Goal: Navigation & Orientation: Find specific page/section

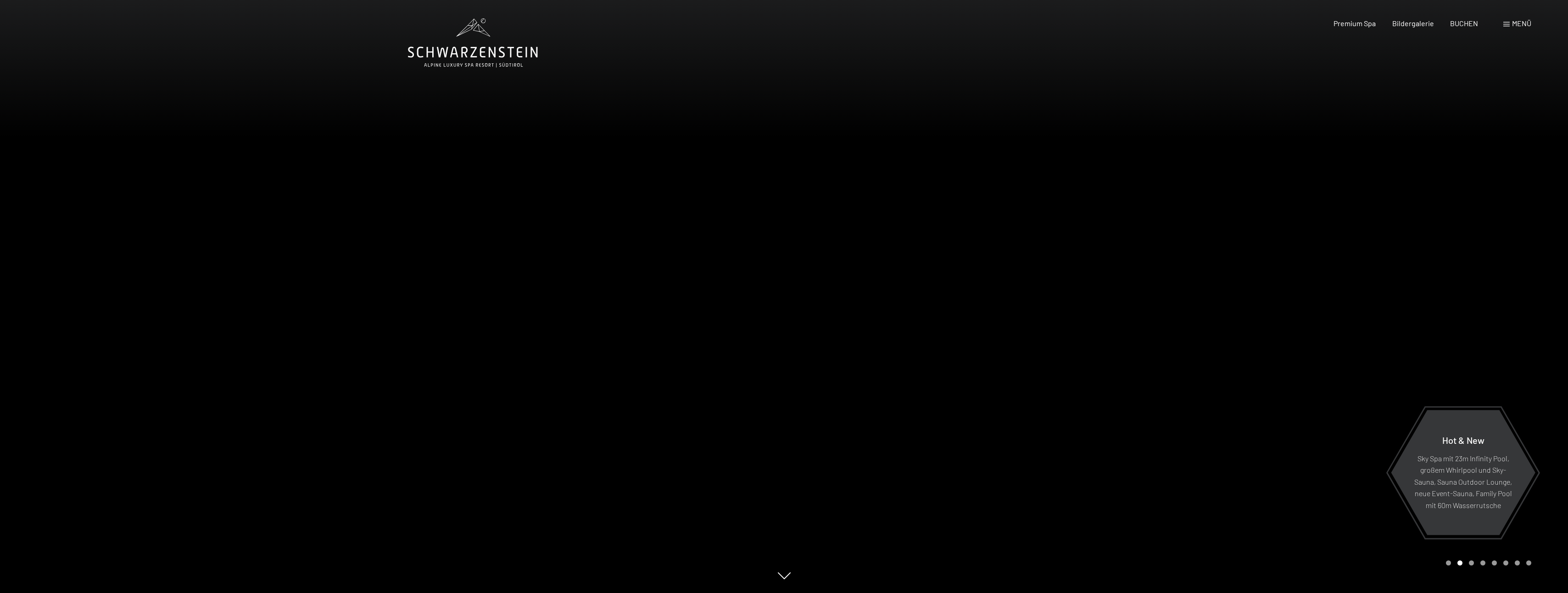
click at [1522, 25] on span "Menü" at bounding box center [1522, 23] width 20 height 9
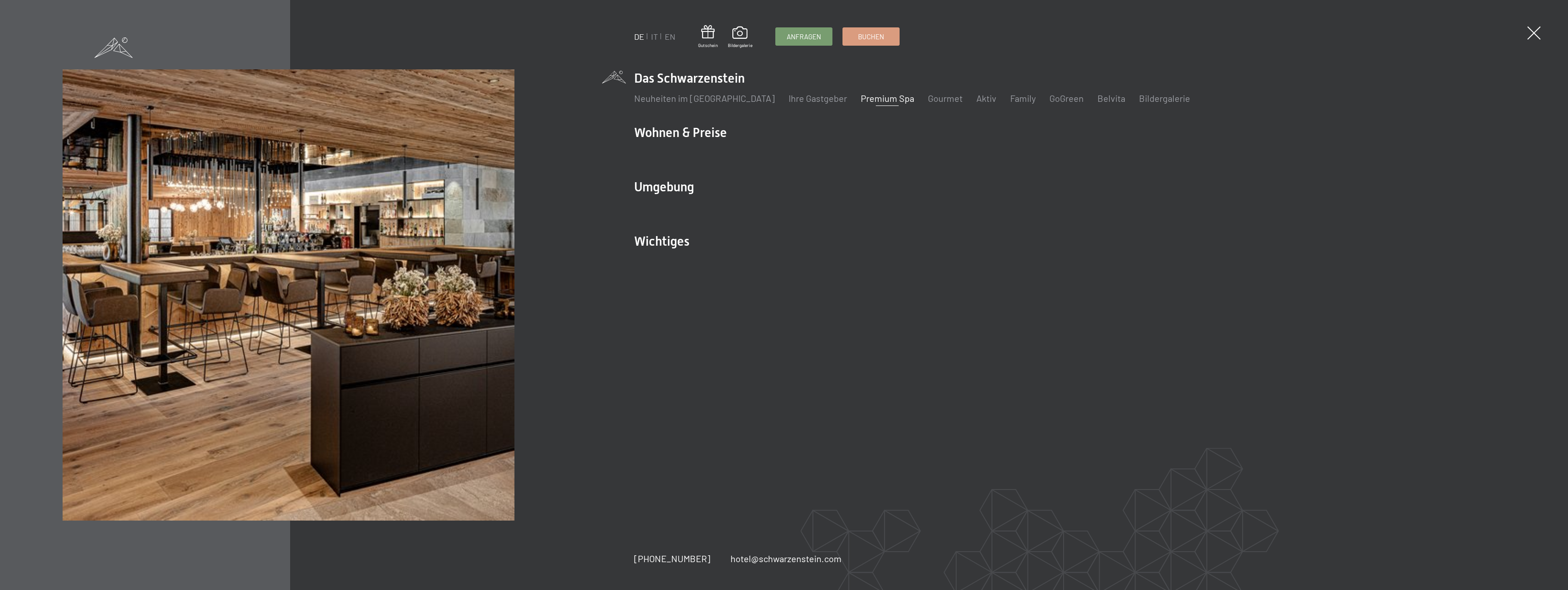
click at [875, 95] on link "Premium Spa" at bounding box center [887, 98] width 54 height 11
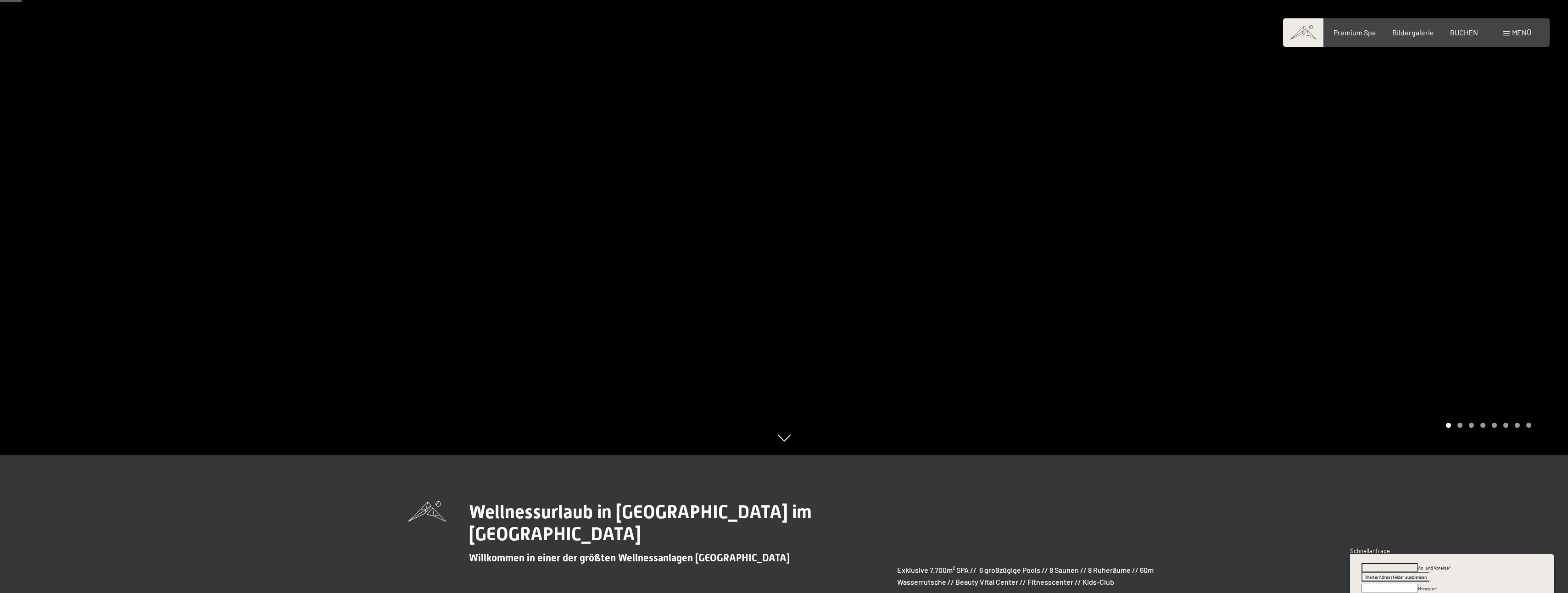
scroll to position [46, 0]
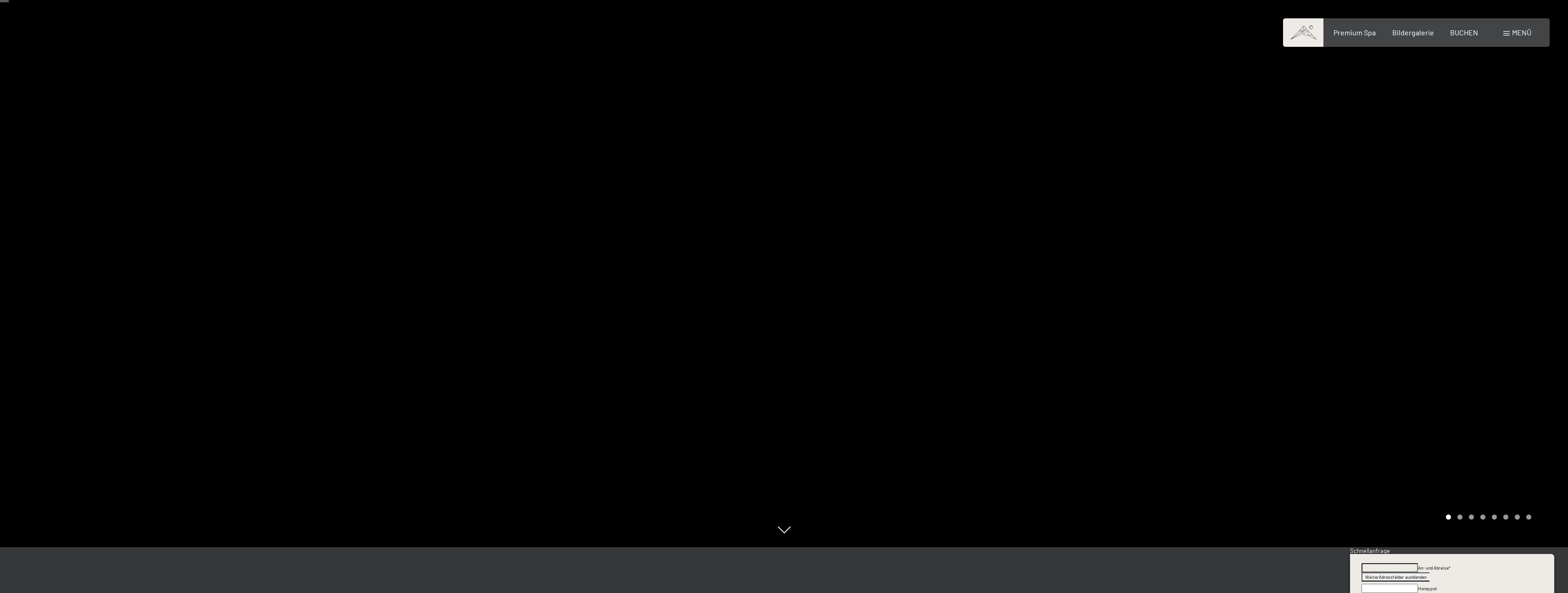
click at [1408, 334] on div at bounding box center [1176, 251] width 784 height 593
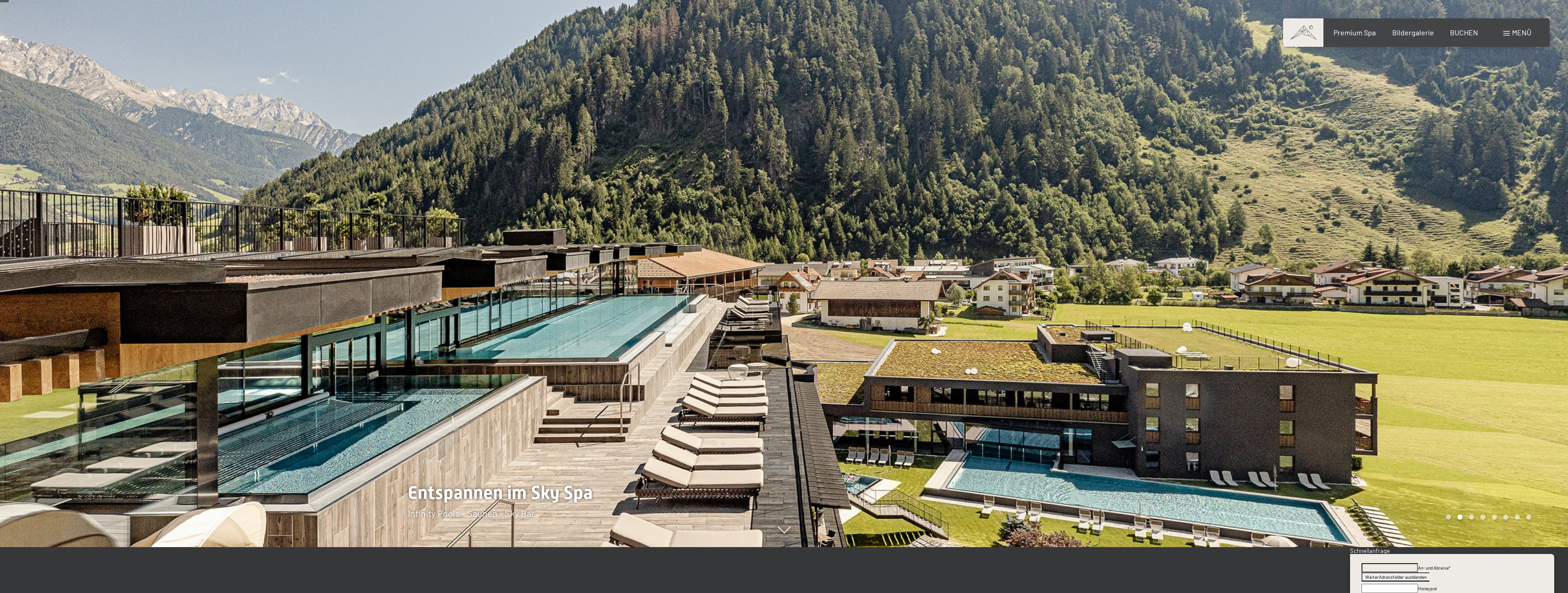
click at [1408, 334] on div at bounding box center [1176, 251] width 784 height 593
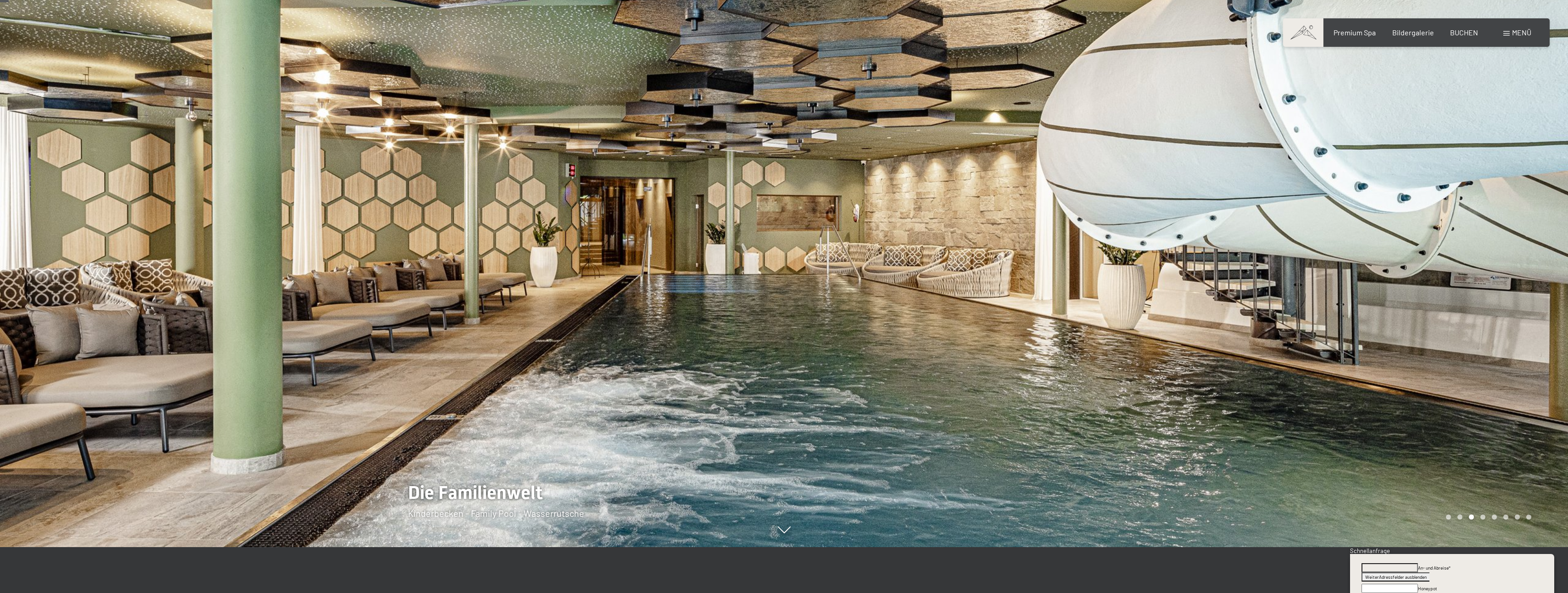
click at [1408, 334] on div at bounding box center [1176, 251] width 784 height 593
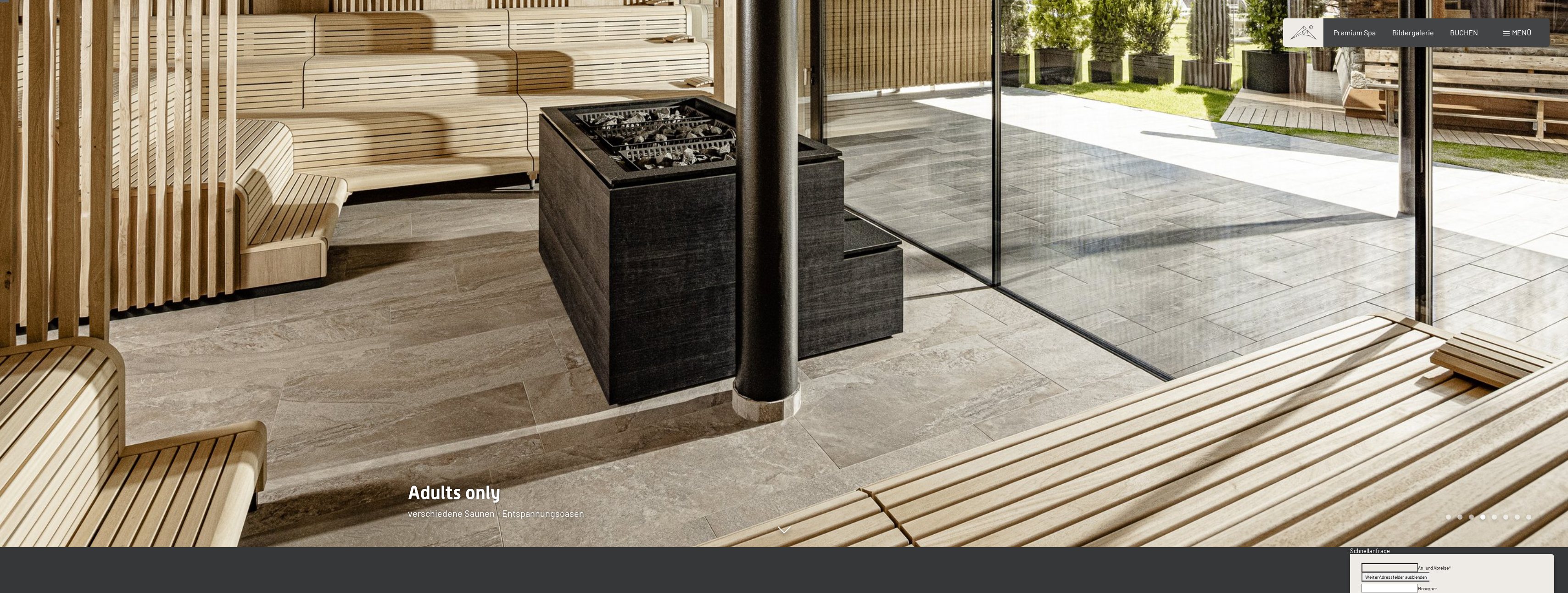
click at [1408, 334] on div at bounding box center [1176, 251] width 784 height 593
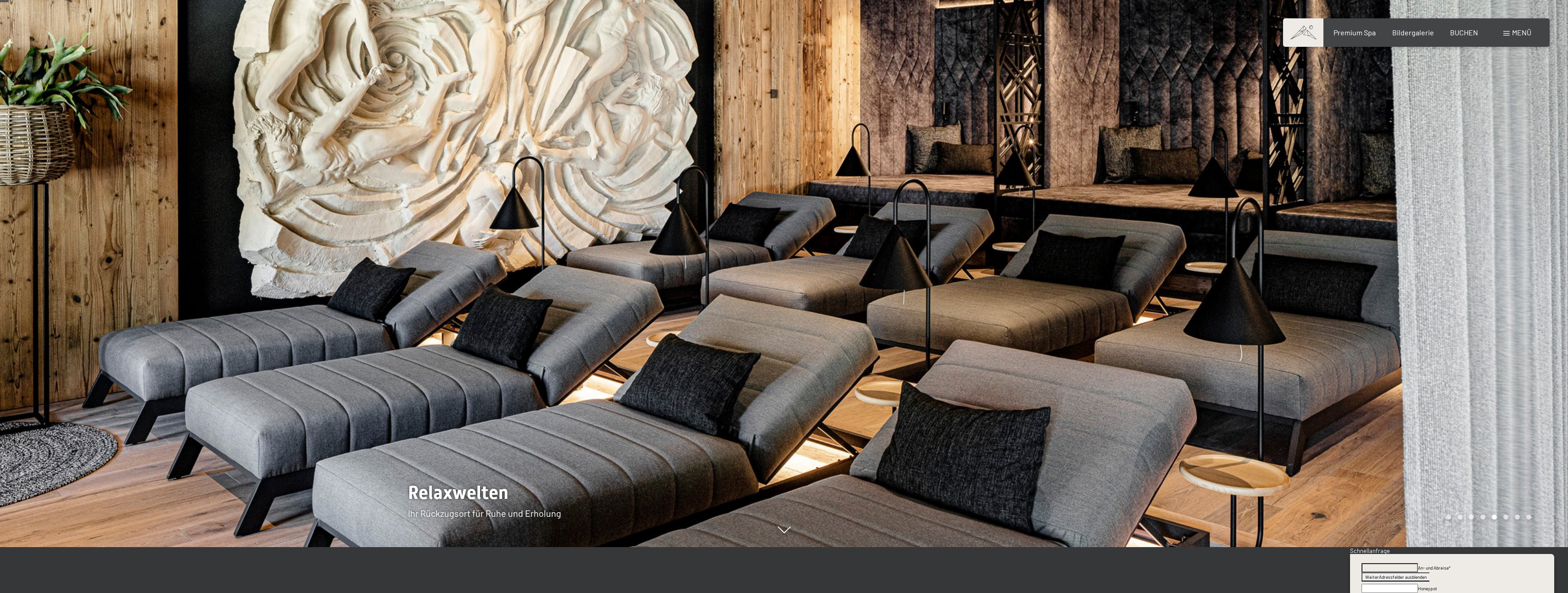
click at [1408, 334] on div at bounding box center [1176, 251] width 784 height 593
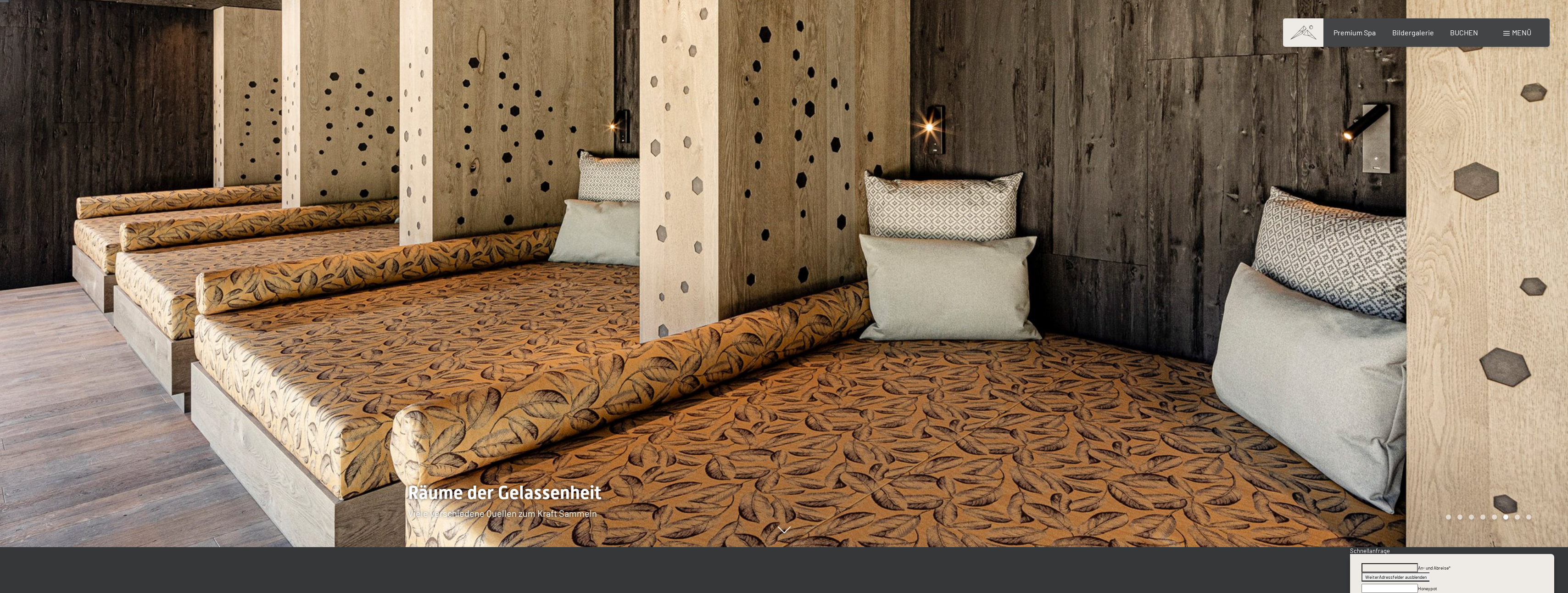
click at [1408, 334] on div at bounding box center [1176, 251] width 784 height 593
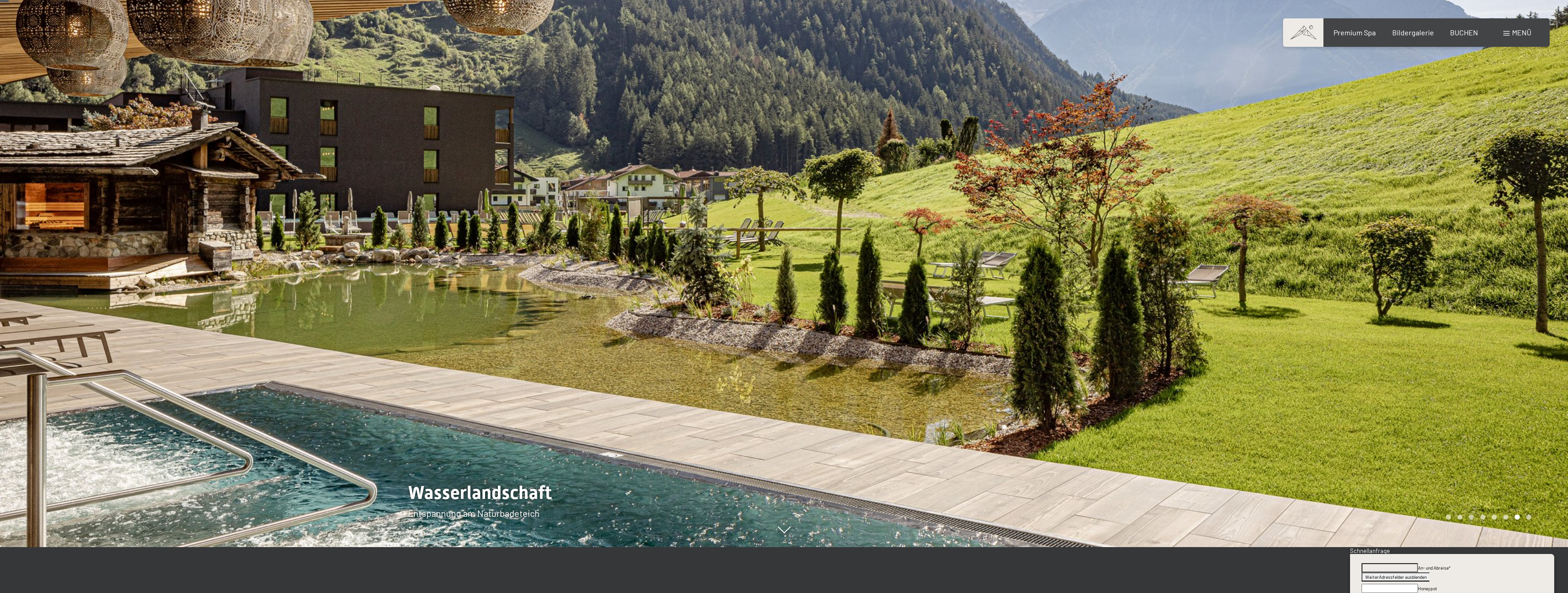
click at [1408, 334] on div at bounding box center [1176, 251] width 784 height 593
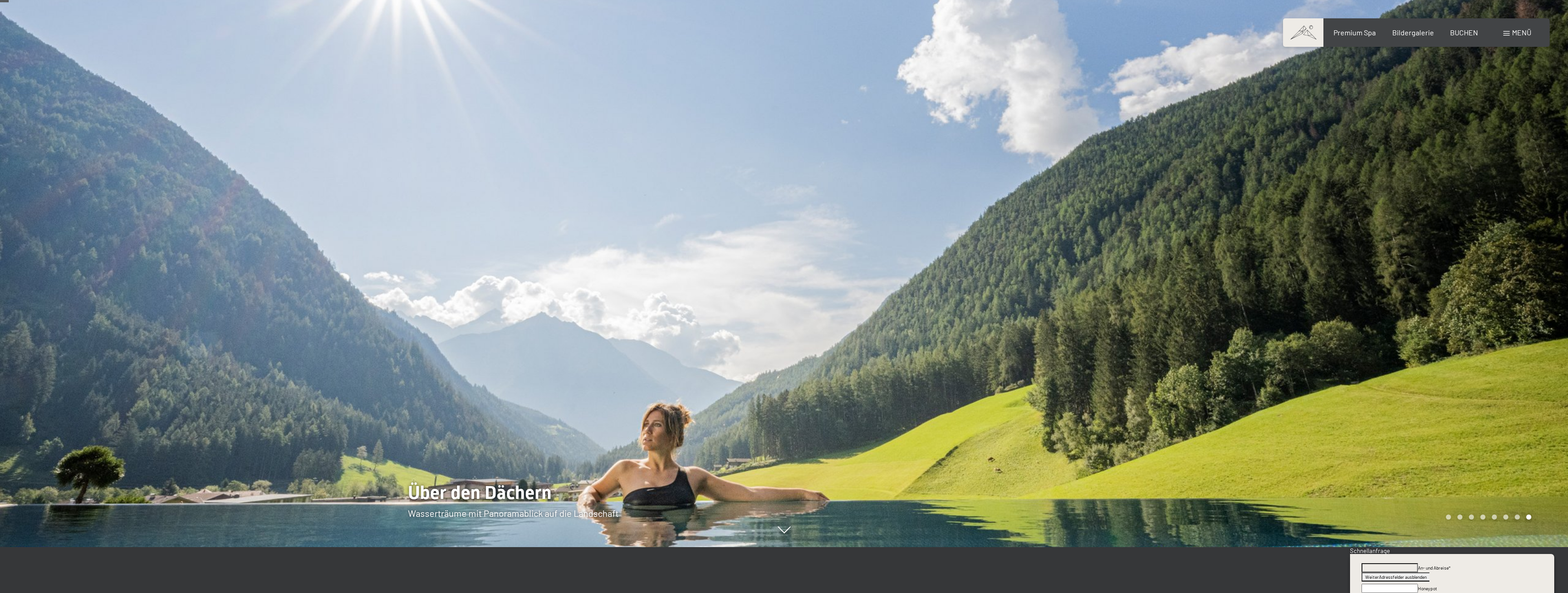
click at [1408, 334] on div at bounding box center [1176, 251] width 784 height 593
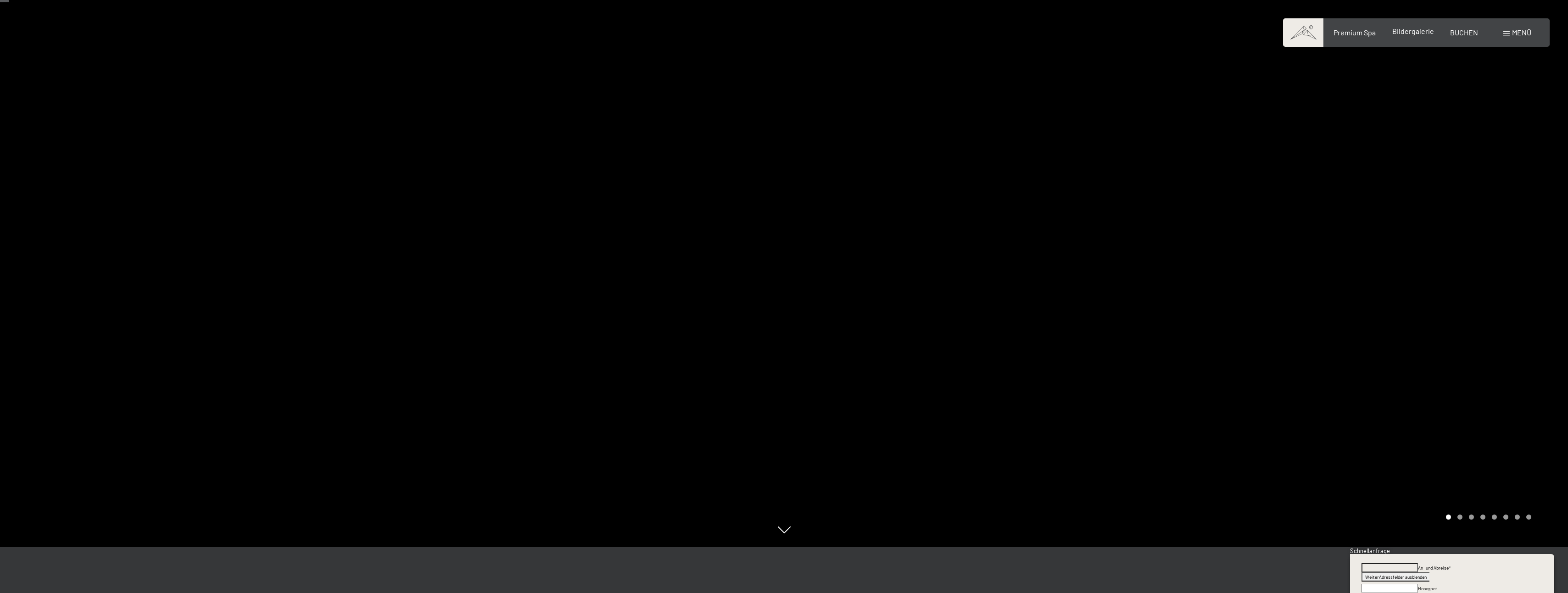
click at [1419, 34] on span "Bildergalerie" at bounding box center [1413, 31] width 42 height 9
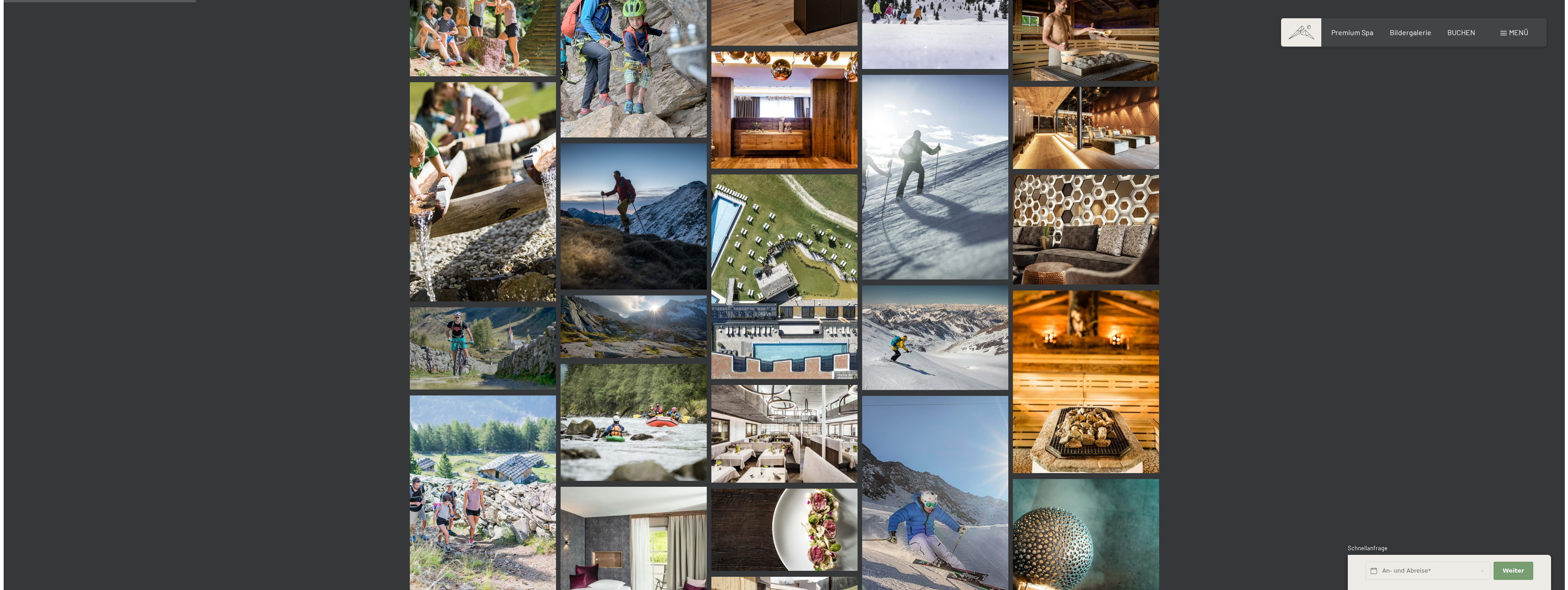
scroll to position [1415, 0]
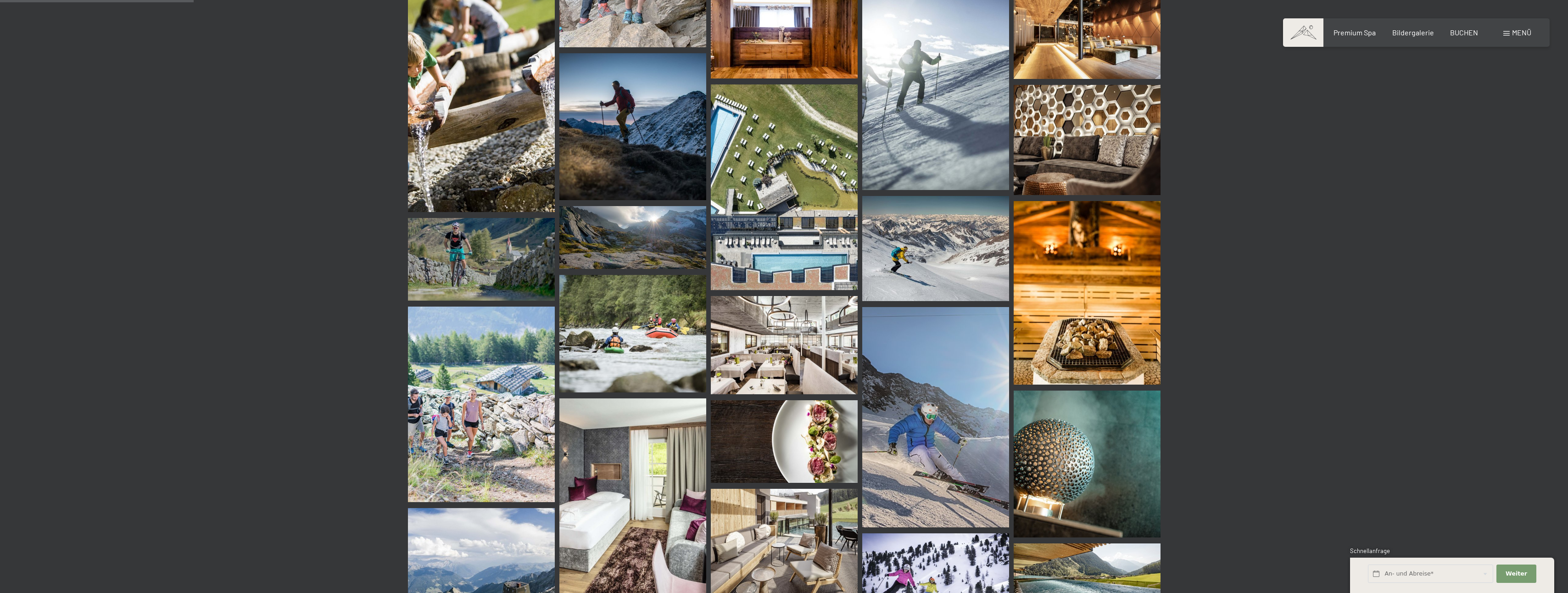
click at [1512, 31] on span "Menü" at bounding box center [1522, 32] width 20 height 9
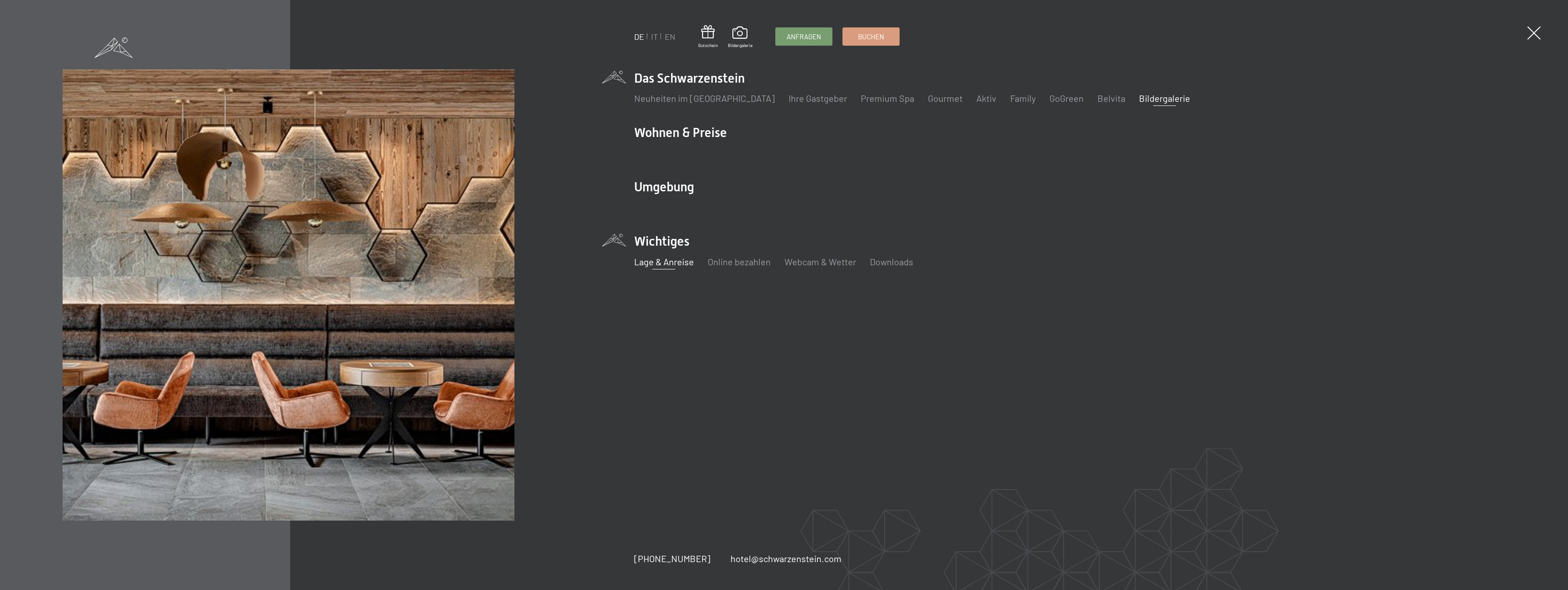
click at [651, 263] on link "Lage & Anreise" at bounding box center [664, 262] width 60 height 11
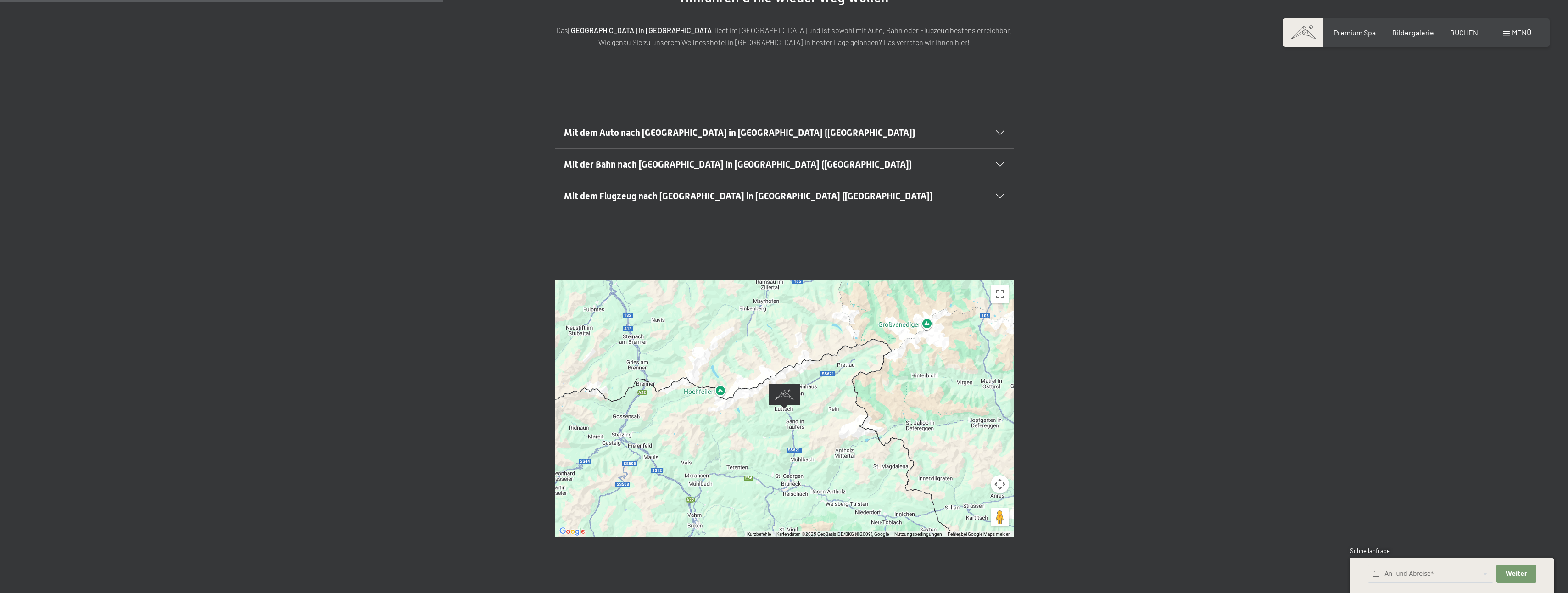
scroll to position [229, 0]
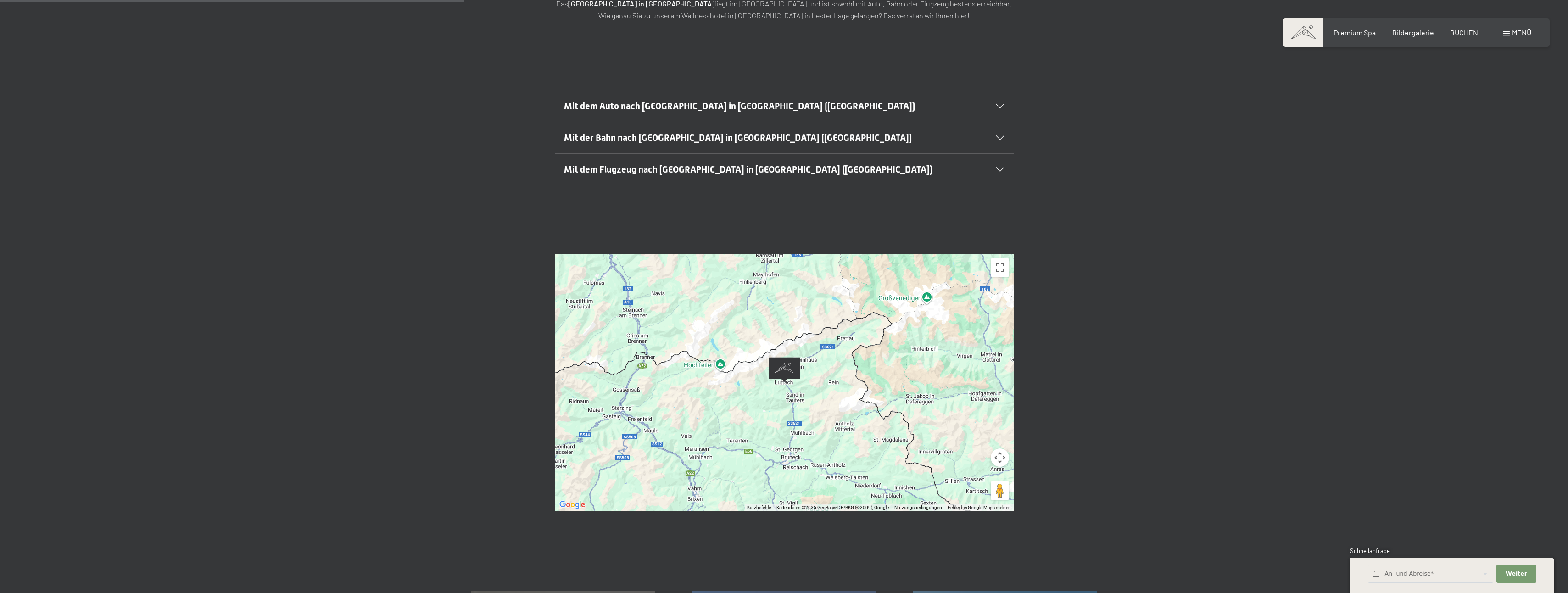
click at [809, 371] on div at bounding box center [784, 382] width 459 height 257
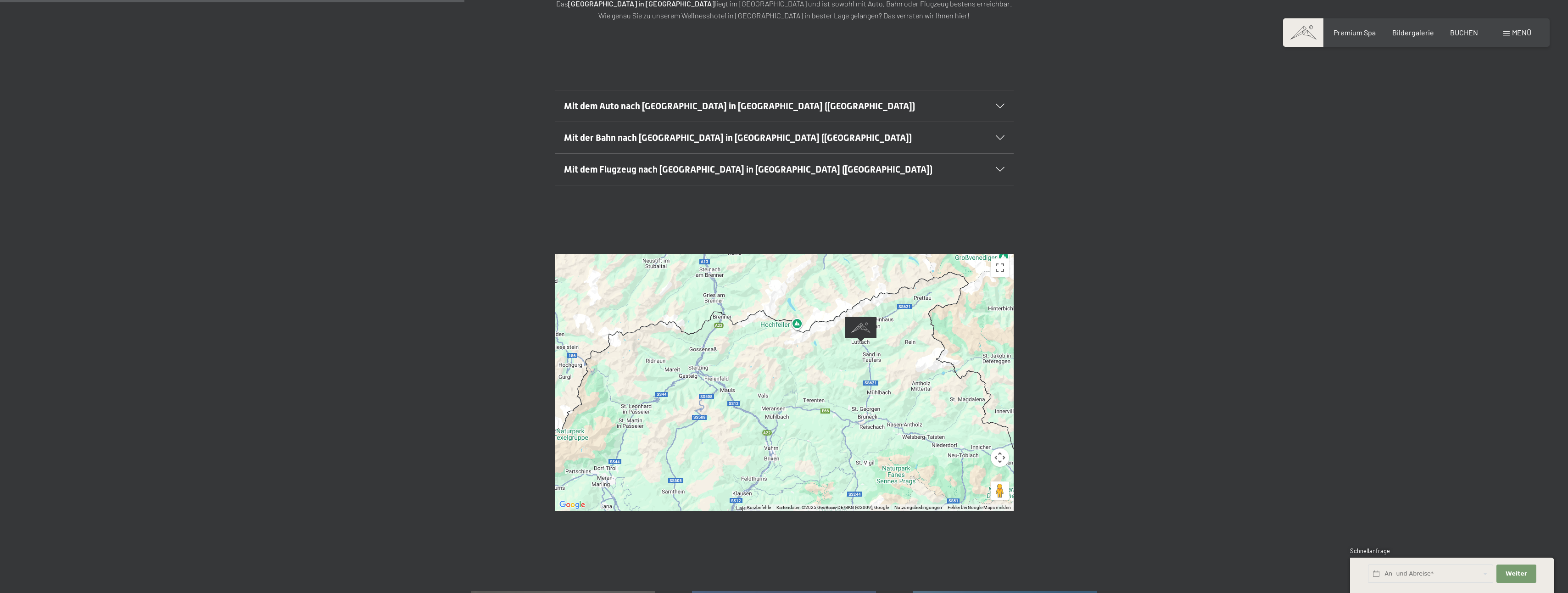
drag, startPoint x: 809, startPoint y: 371, endPoint x: 810, endPoint y: 322, distance: 49.0
click at [869, 326] on div at bounding box center [784, 382] width 459 height 257
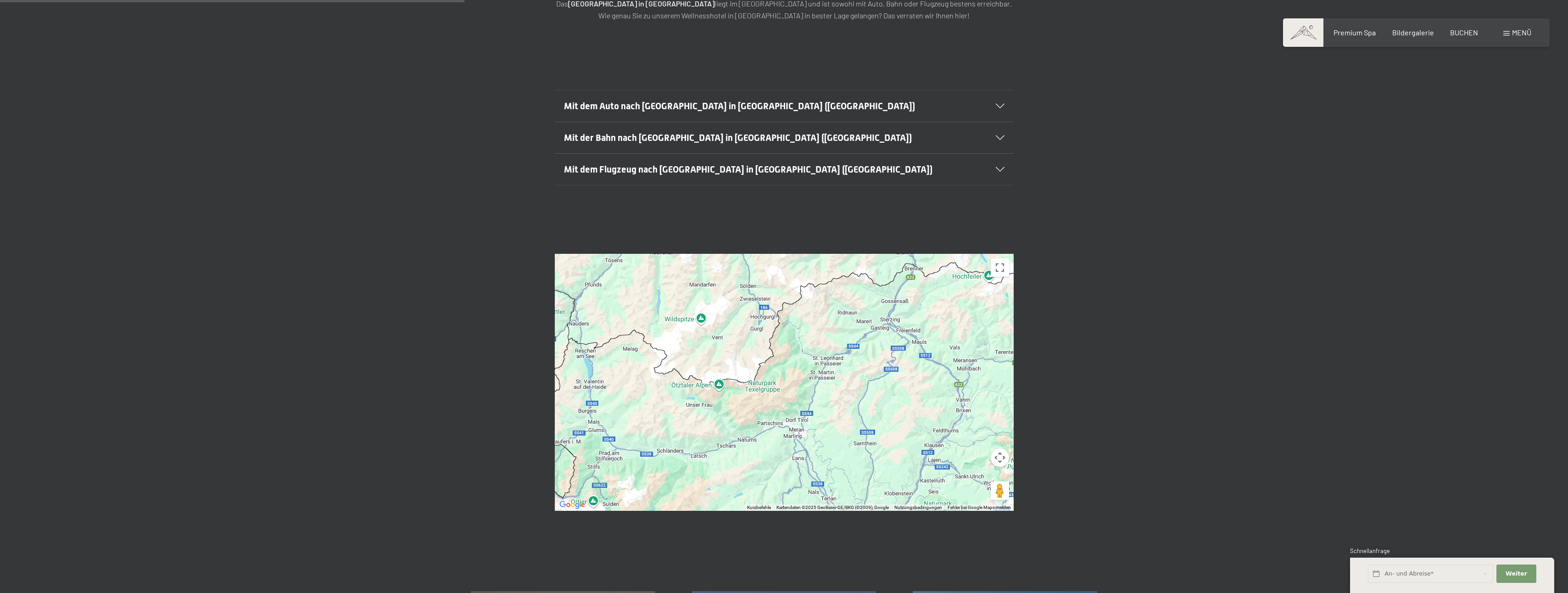
drag, startPoint x: 729, startPoint y: 376, endPoint x: 960, endPoint y: 331, distance: 235.3
click at [960, 331] on div at bounding box center [784, 382] width 459 height 257
